Goal: Transaction & Acquisition: Purchase product/service

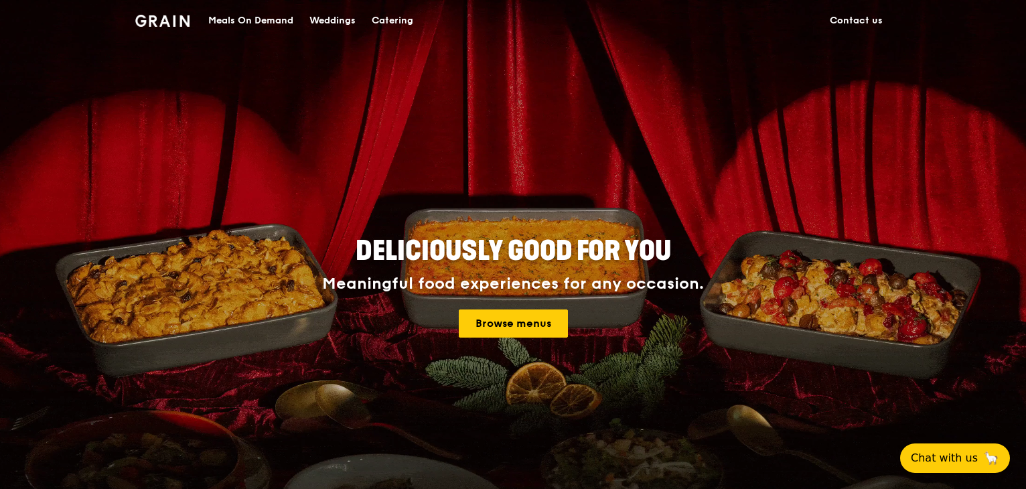
click at [166, 17] on img at bounding box center [162, 21] width 54 height 12
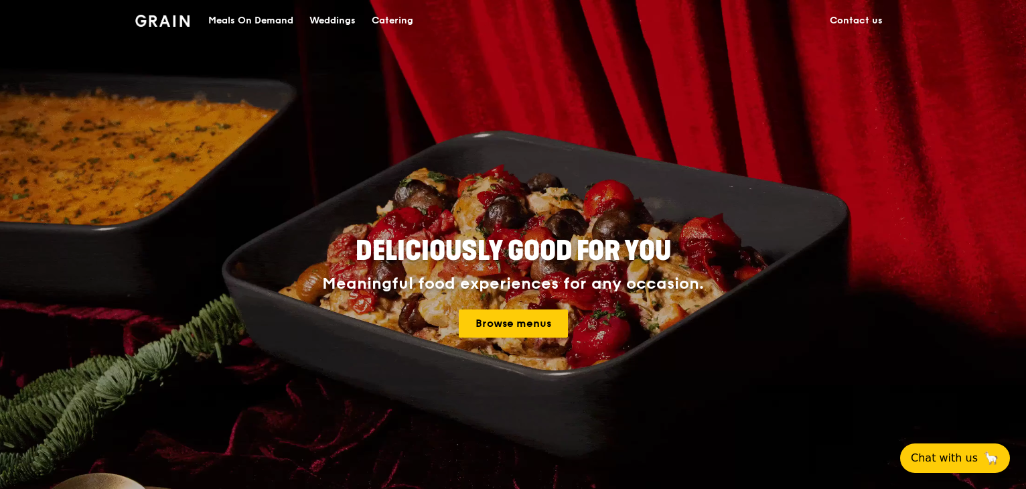
click at [166, 17] on img at bounding box center [162, 21] width 54 height 12
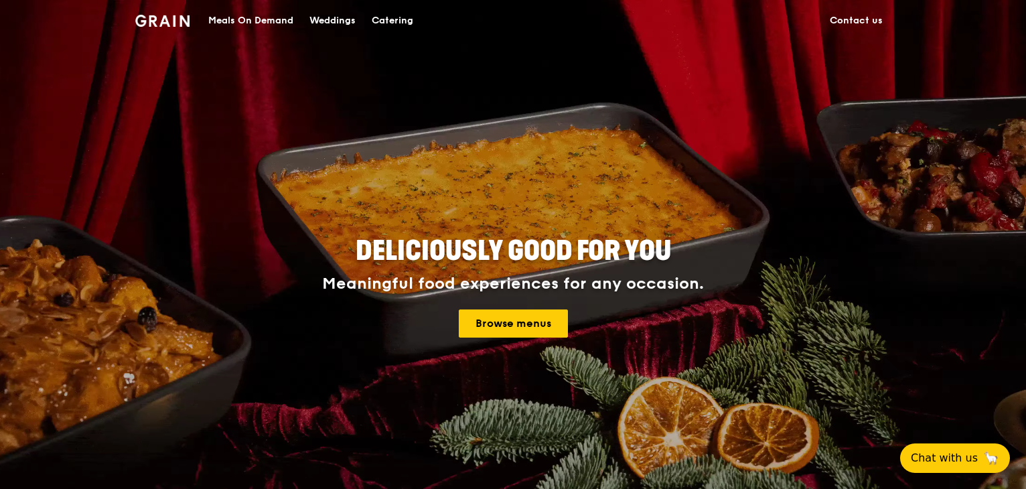
click at [247, 17] on div "Meals On Demand" at bounding box center [250, 21] width 85 height 40
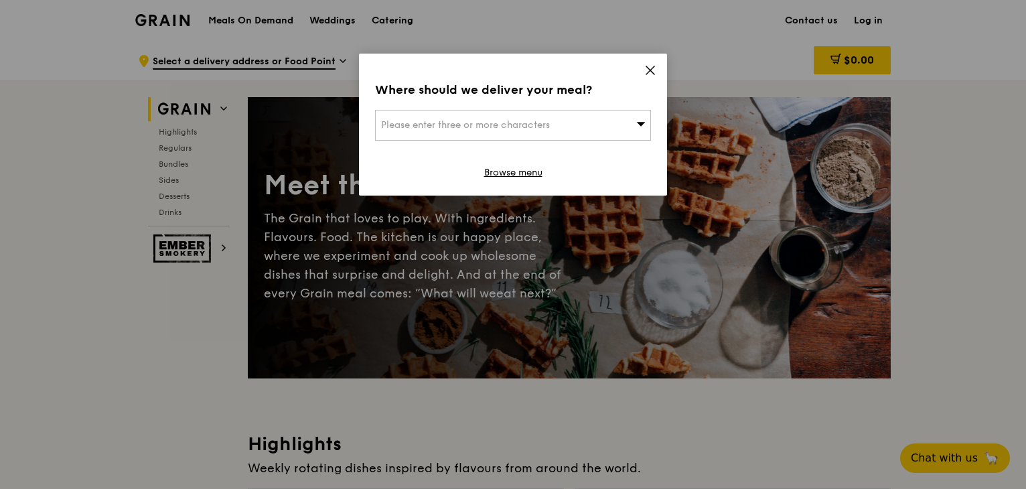
click at [646, 67] on icon at bounding box center [650, 70] width 12 height 12
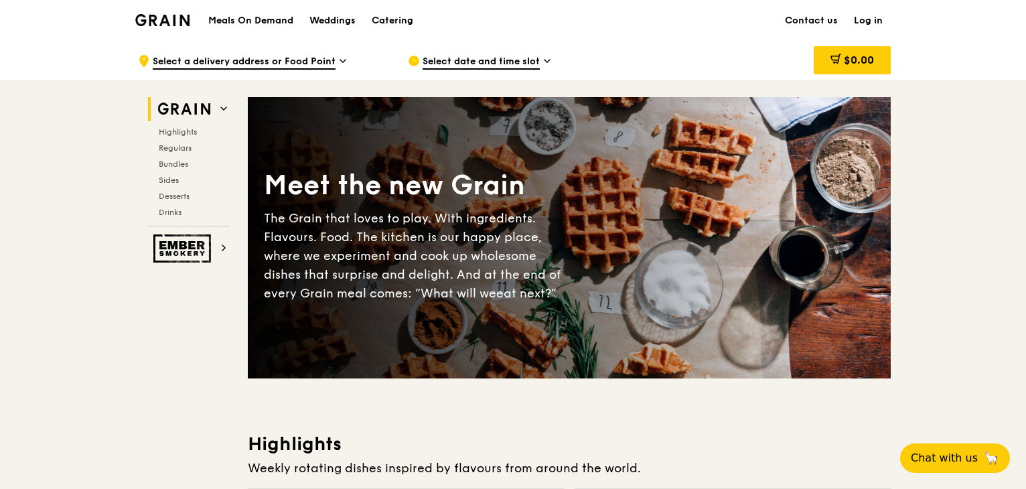
click at [340, 56] on icon at bounding box center [343, 61] width 7 height 12
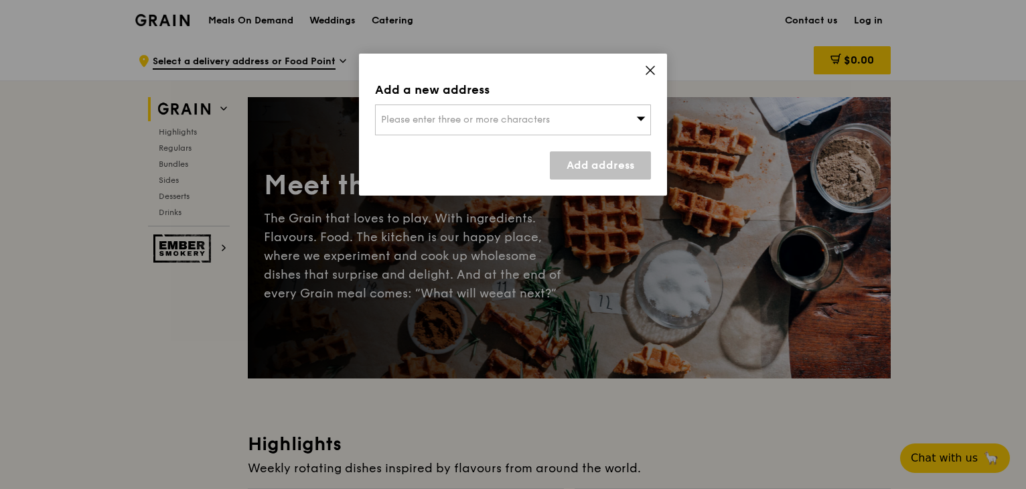
click at [652, 70] on icon at bounding box center [650, 70] width 12 height 12
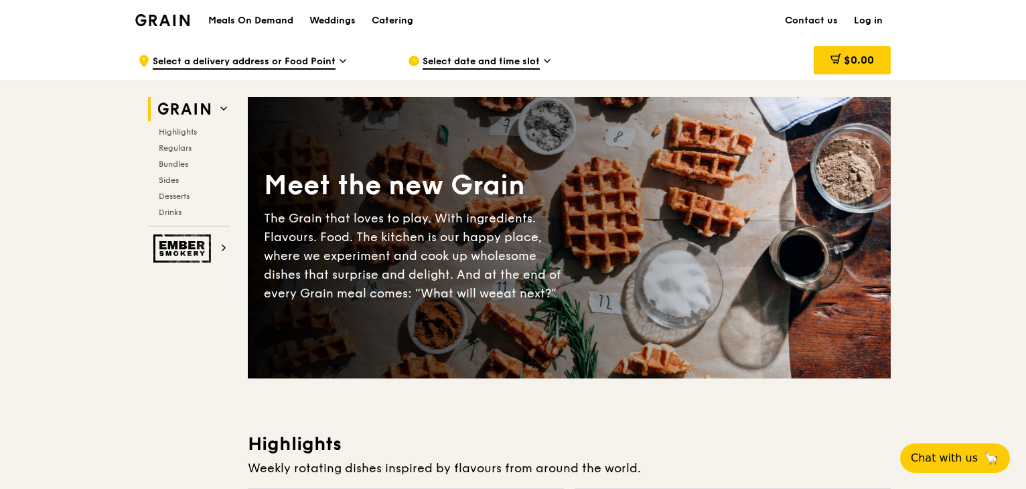
click at [481, 61] on span "Select date and time slot" at bounding box center [481, 62] width 117 height 15
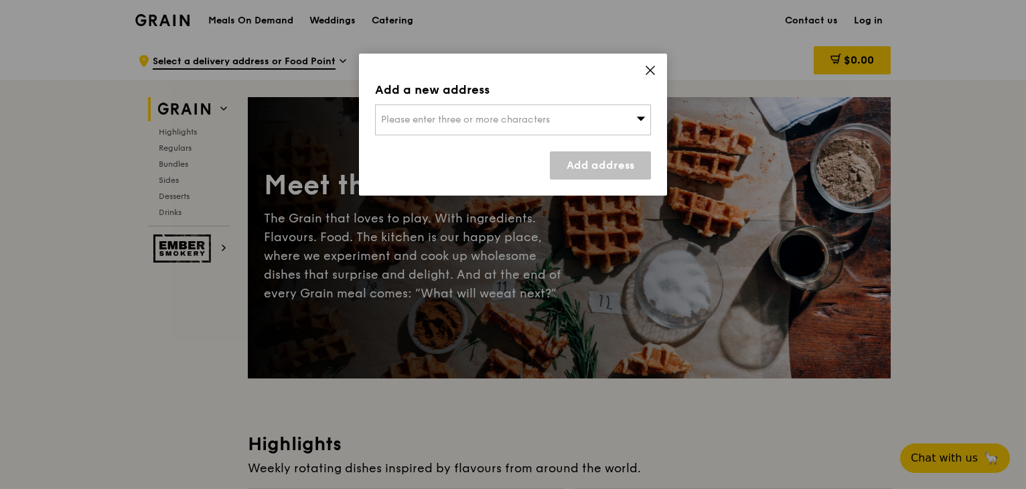
click at [649, 73] on icon at bounding box center [650, 70] width 12 height 12
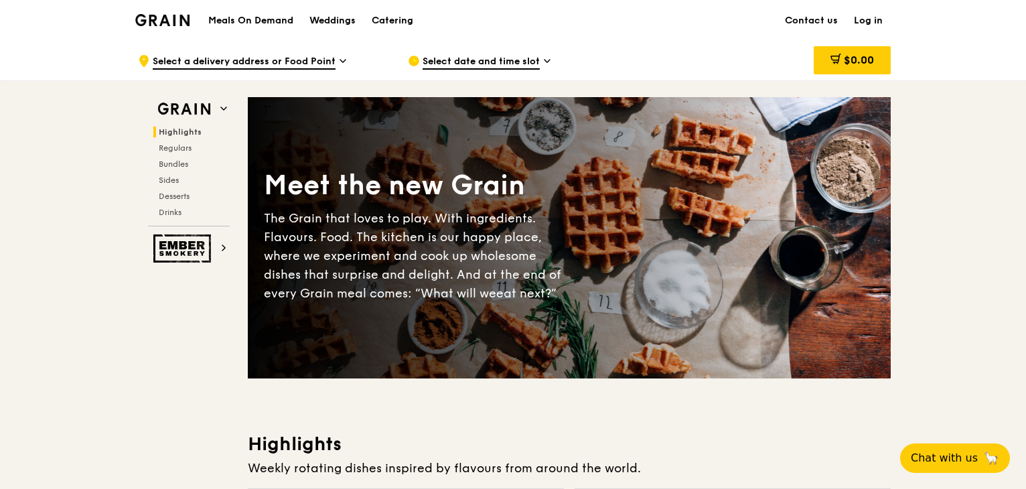
click at [267, 17] on h1 "Meals On Demand" at bounding box center [250, 20] width 85 height 13
click at [336, 18] on div "Weddings" at bounding box center [333, 21] width 46 height 40
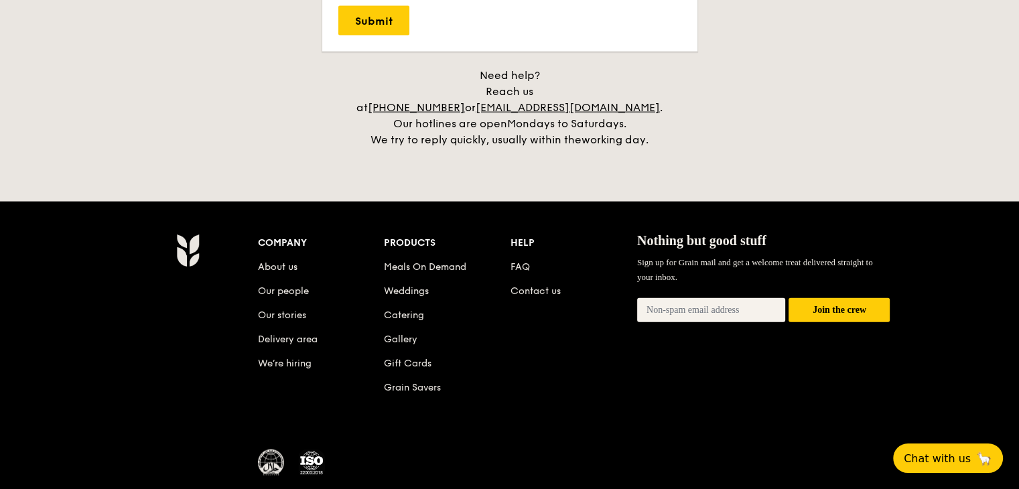
scroll to position [3076, 0]
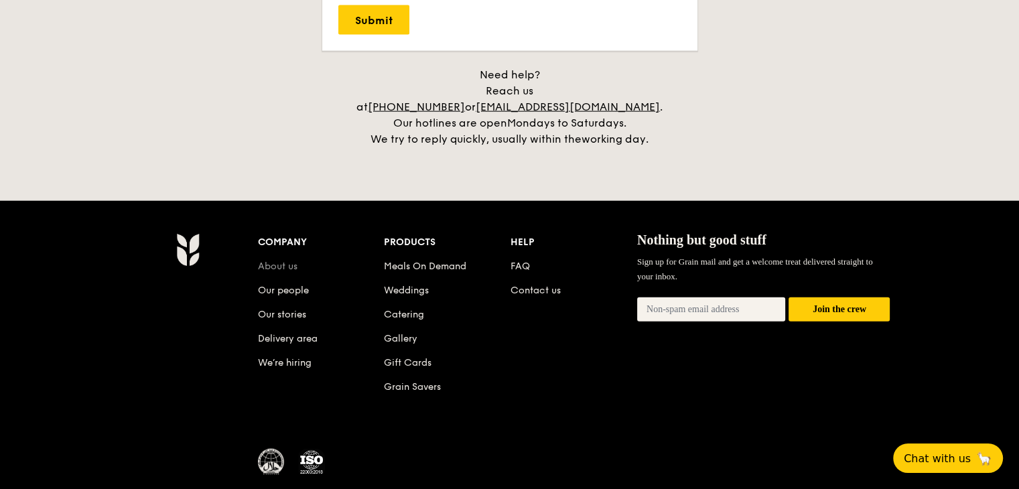
click at [291, 261] on link "About us" at bounding box center [278, 266] width 40 height 11
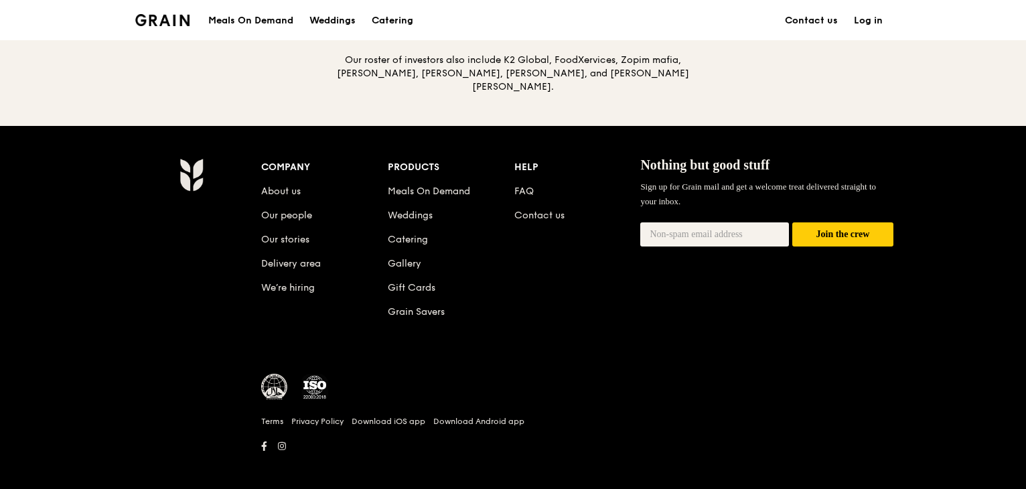
scroll to position [1475, 0]
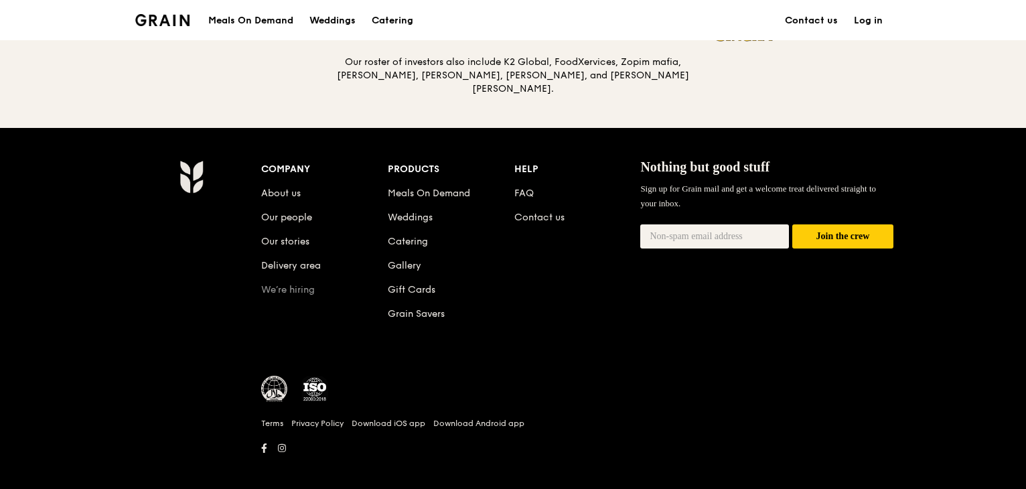
click at [307, 290] on link "We’re hiring" at bounding box center [288, 289] width 54 height 11
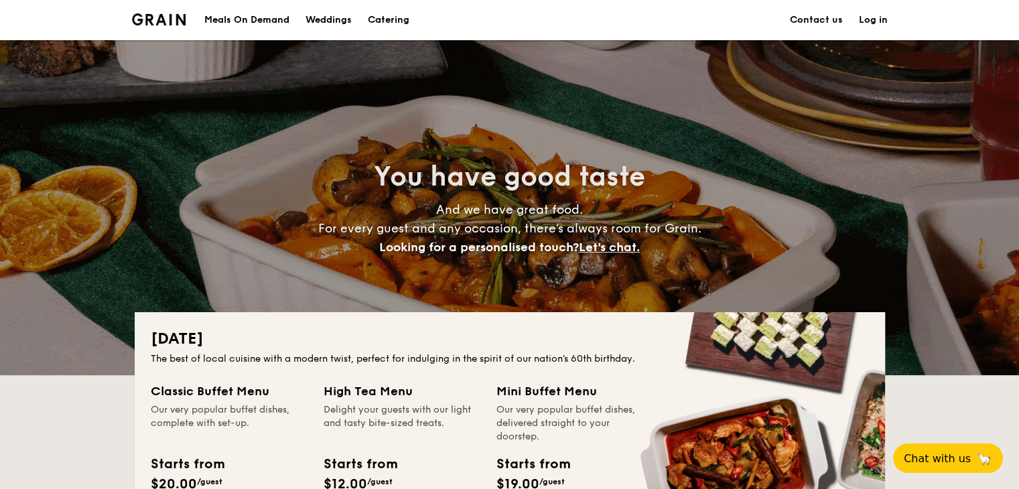
click at [339, 25] on div "Weddings" at bounding box center [328, 20] width 46 height 40
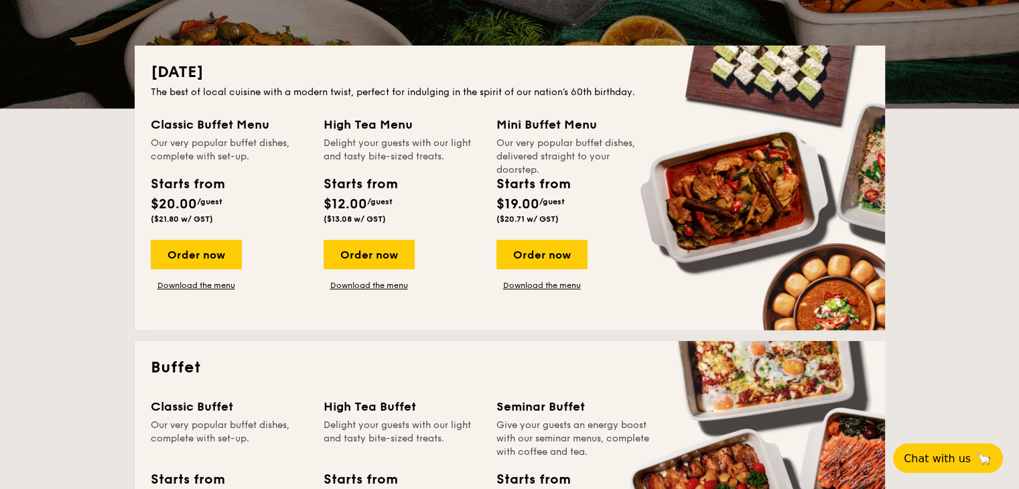
scroll to position [263, 0]
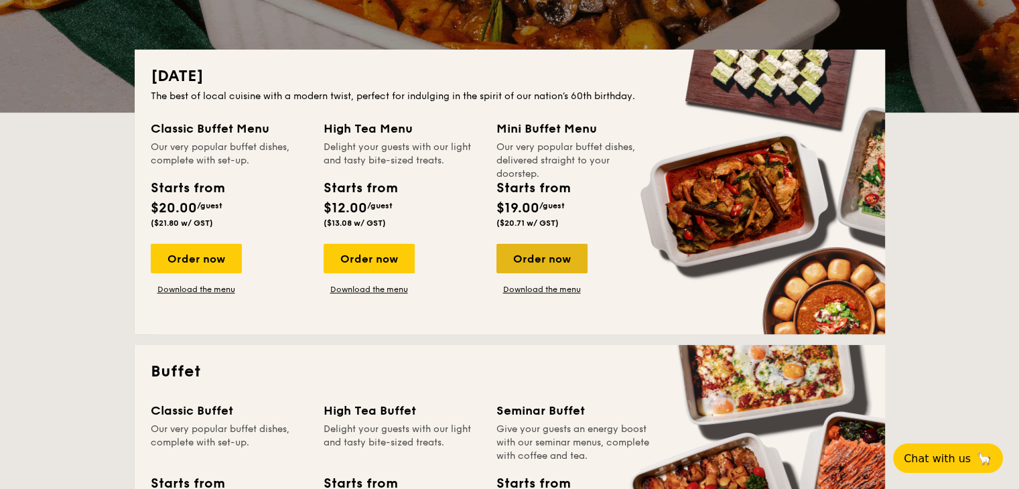
click at [559, 258] on div "Order now" at bounding box center [541, 258] width 91 height 29
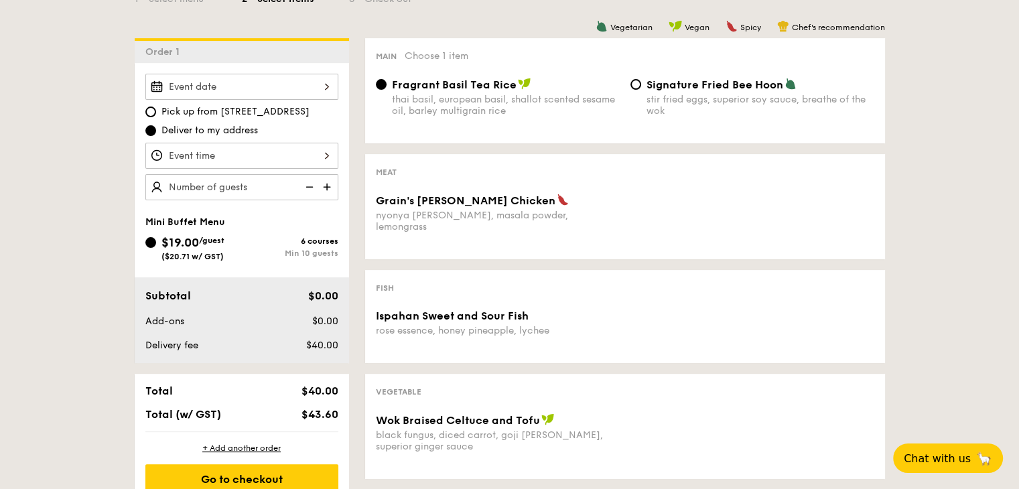
scroll to position [431, 0]
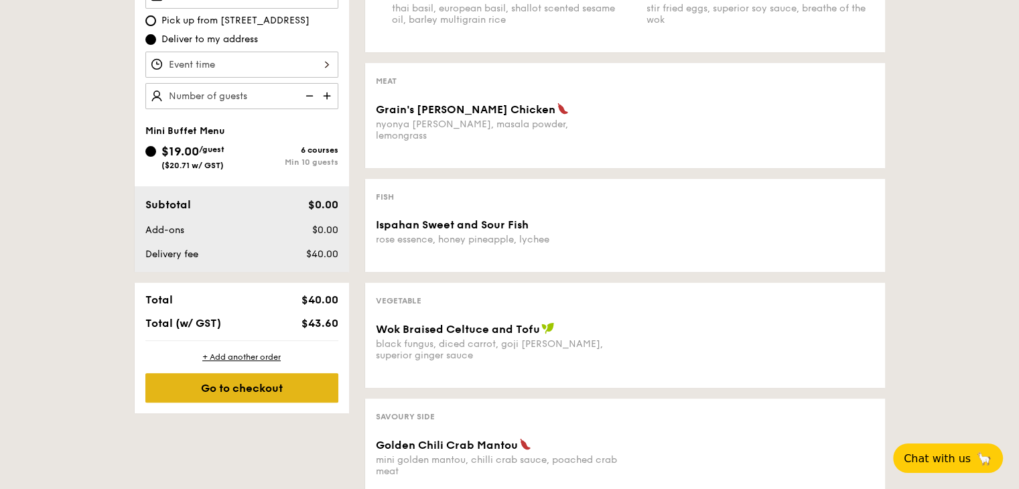
click at [260, 389] on div "Go to checkout" at bounding box center [241, 387] width 193 height 29
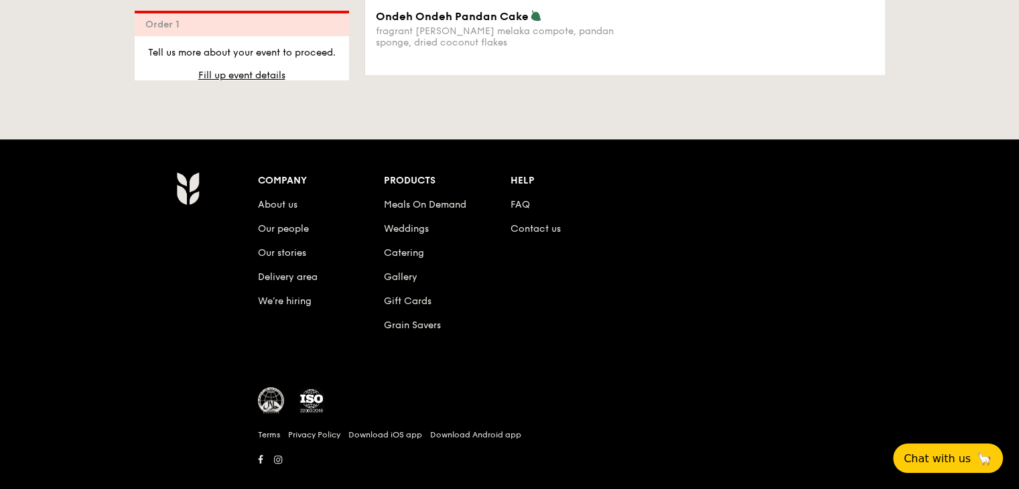
scroll to position [967, 0]
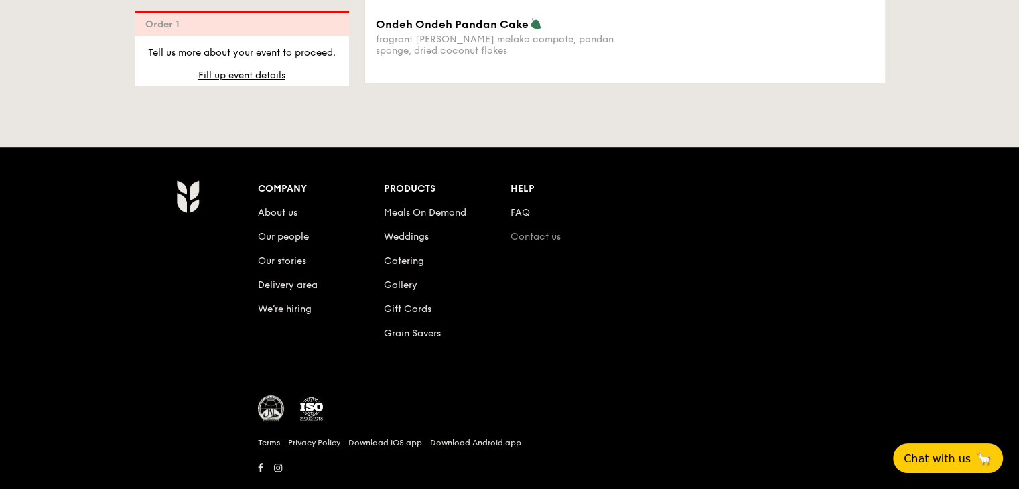
click at [534, 231] on link "Contact us" at bounding box center [535, 236] width 50 height 11
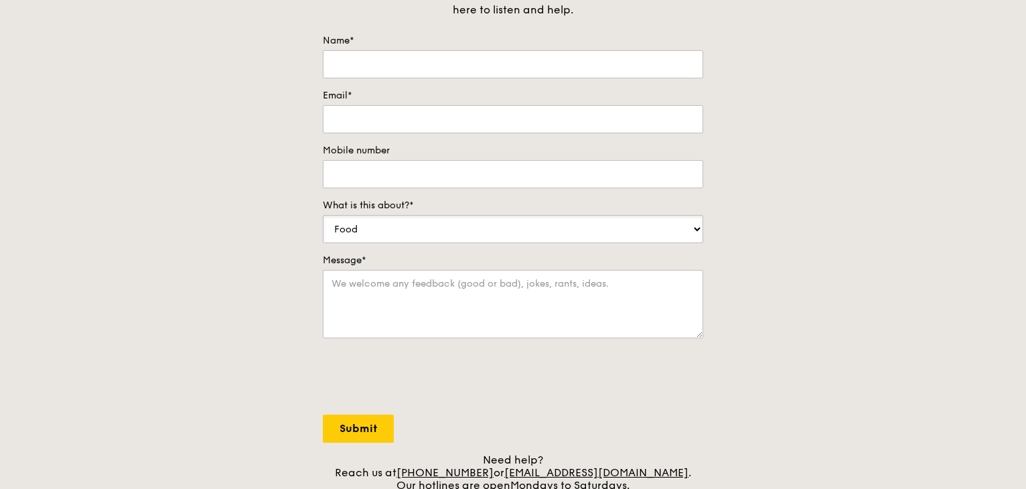
click at [534, 229] on select "Food Service Billing/Payment Catering Others" at bounding box center [513, 229] width 381 height 28
click at [287, 269] on div "Contact us We love hearing from our customers. Talk to us about anything. We ar…" at bounding box center [513, 224] width 1026 height 560
